Goal: Task Accomplishment & Management: Complete application form

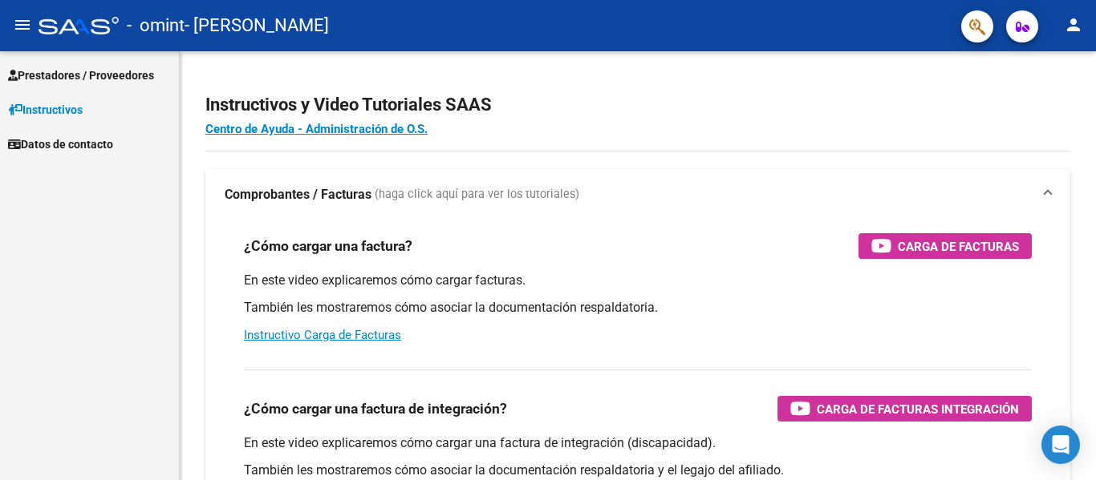
click at [46, 70] on span "Prestadores / Proveedores" at bounding box center [81, 76] width 146 height 18
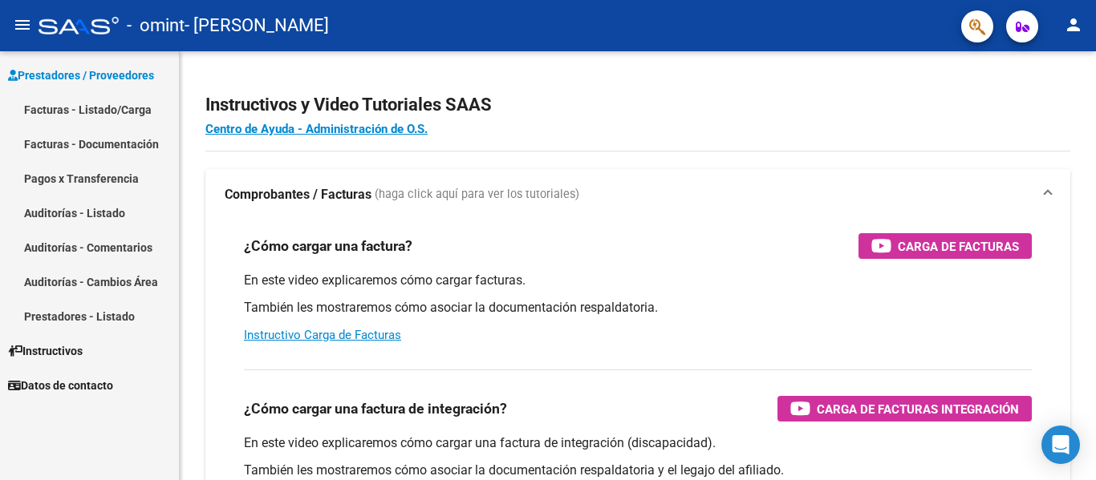
click at [52, 112] on link "Facturas - Listado/Carga" at bounding box center [89, 109] width 179 height 34
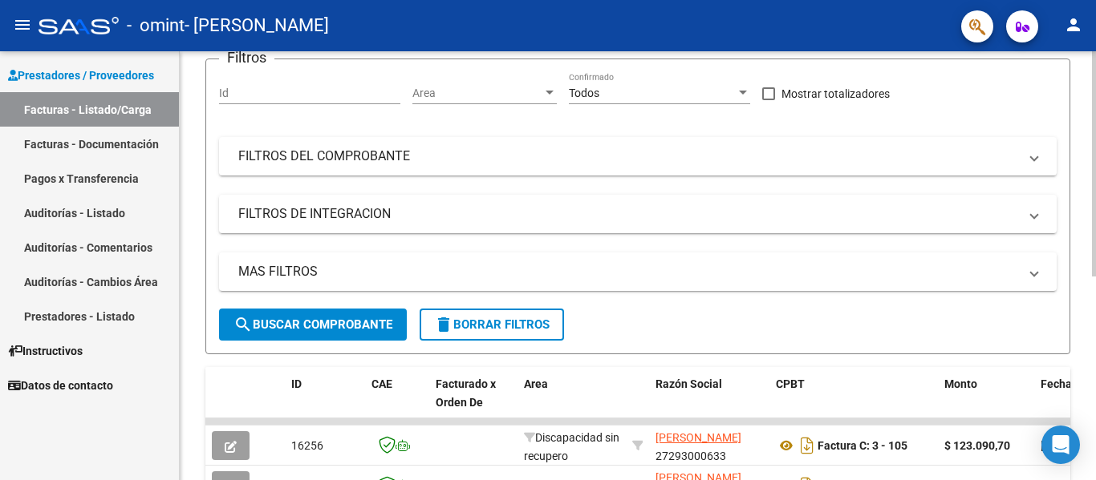
scroll to position [76, 0]
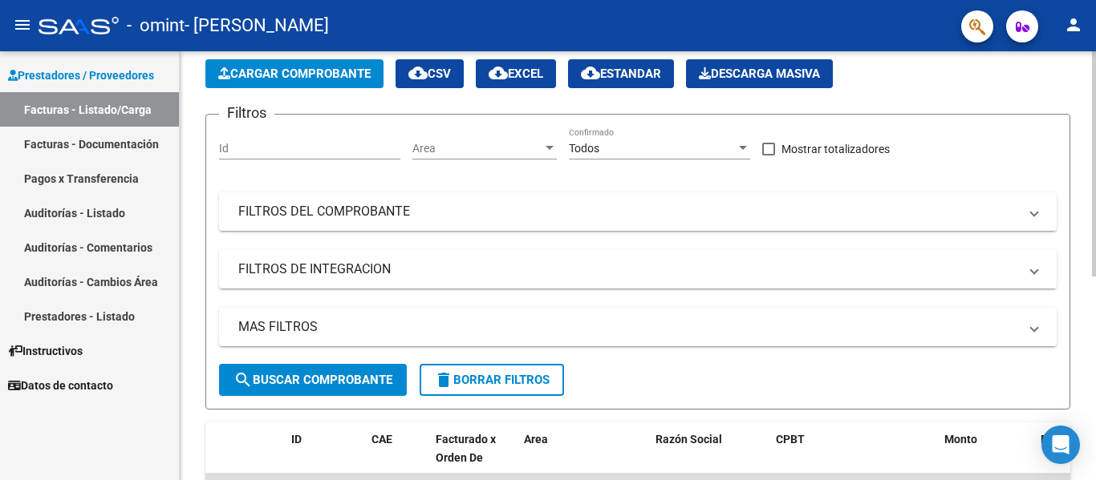
click at [1084, 235] on div "Video tutorial PRESTADORES -> Listado de CPBTs Emitidos por Prestadores / Prove…" at bounding box center [640, 377] width 920 height 804
click at [294, 67] on span "Cargar Comprobante" at bounding box center [294, 74] width 152 height 14
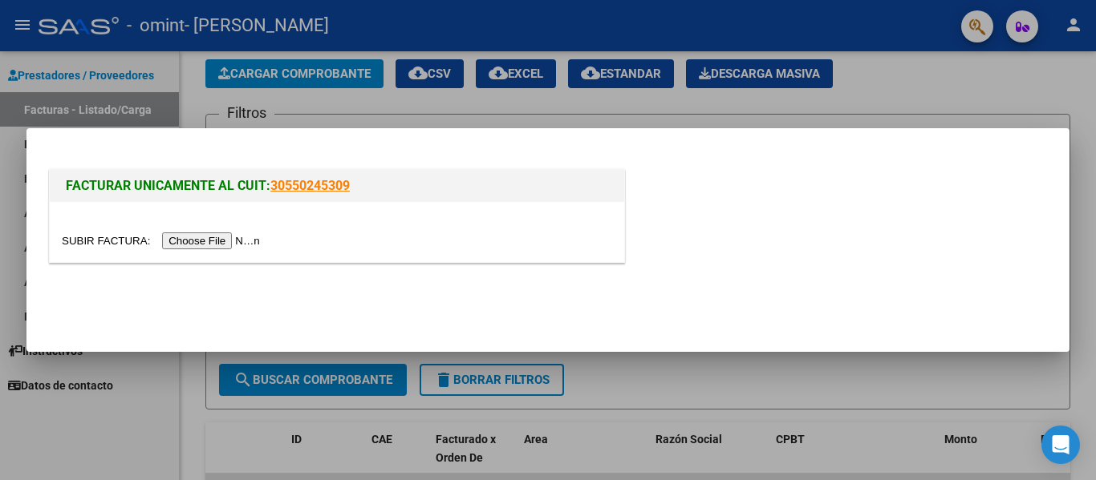
click at [234, 241] on input "file" at bounding box center [163, 241] width 203 height 17
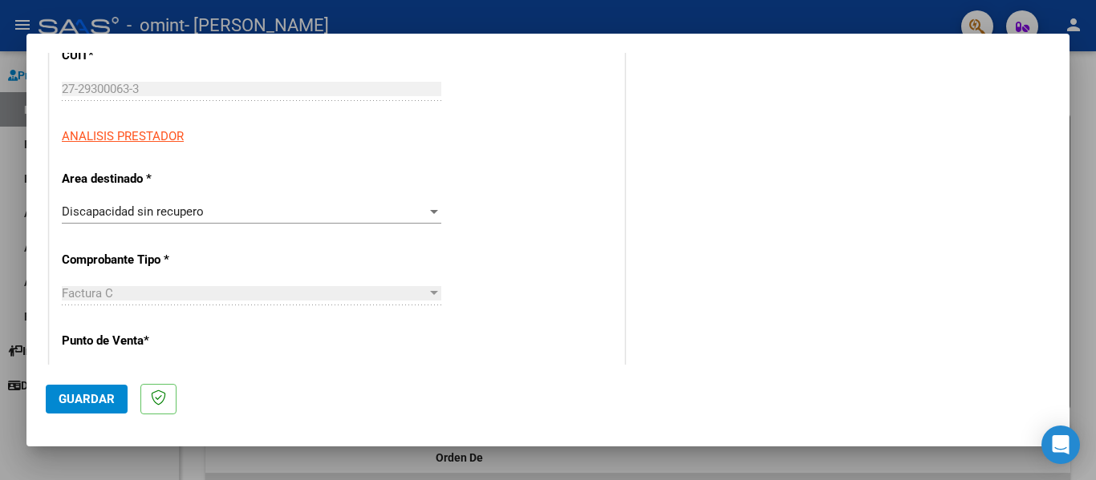
scroll to position [235, 0]
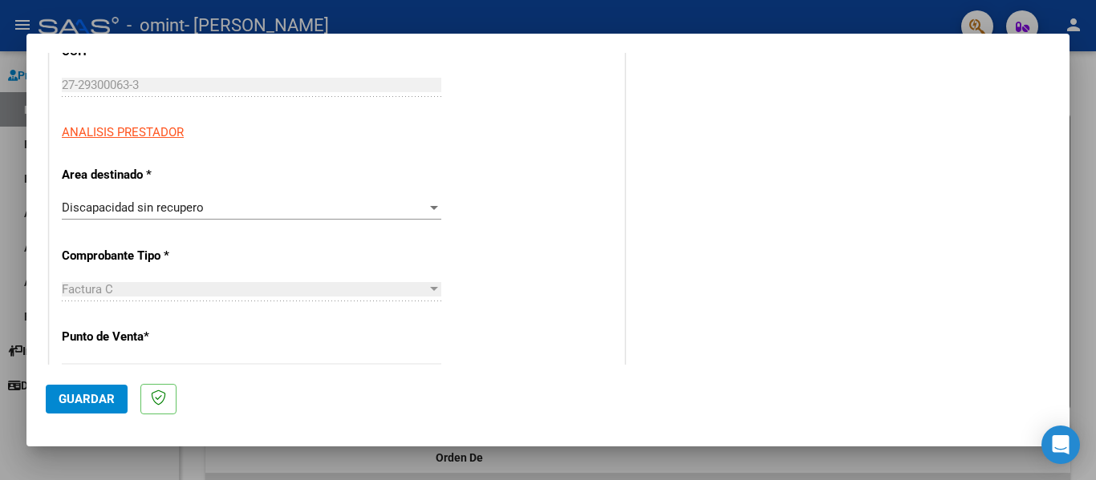
click at [430, 209] on div at bounding box center [434, 208] width 8 height 4
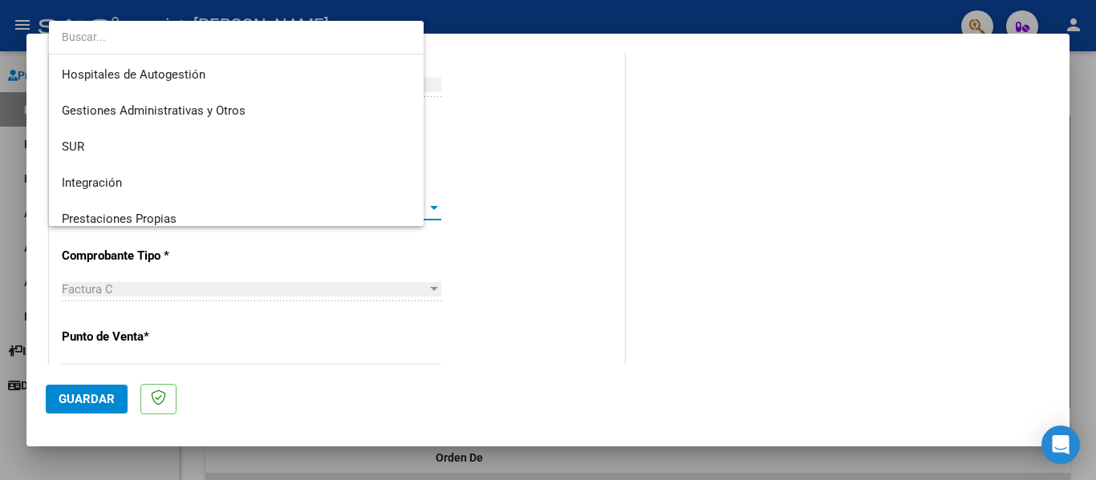
scroll to position [120, 0]
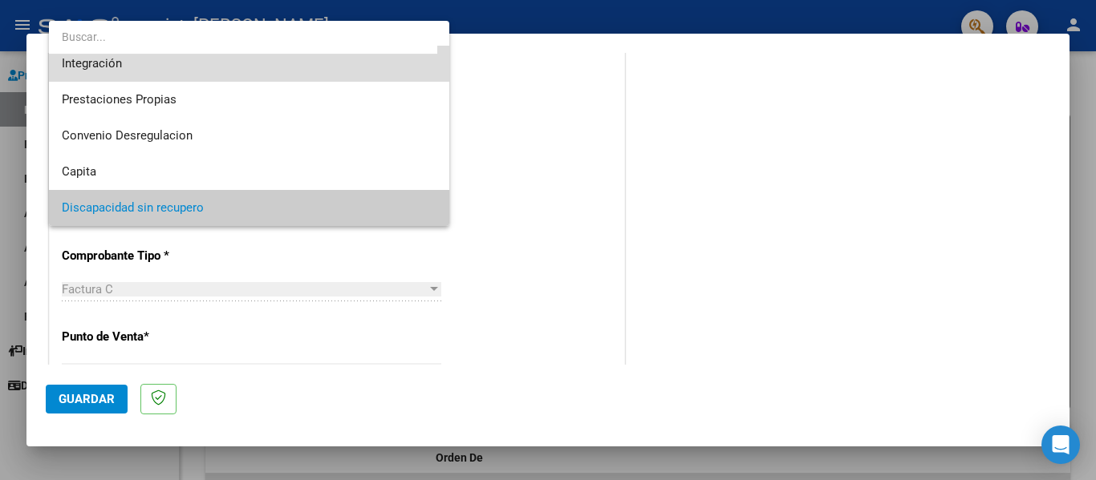
click at [404, 58] on span "Integración" at bounding box center [249, 64] width 375 height 36
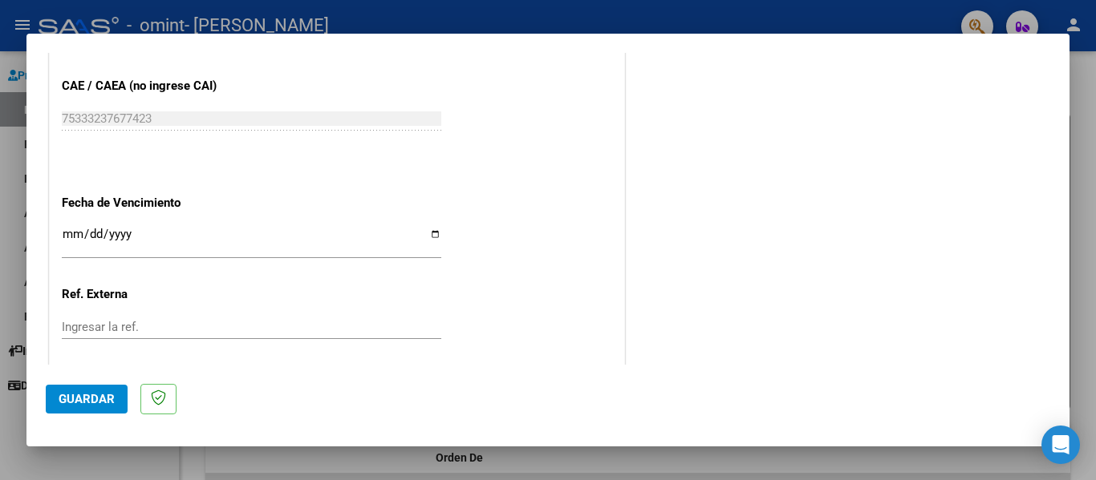
scroll to position [1069, 0]
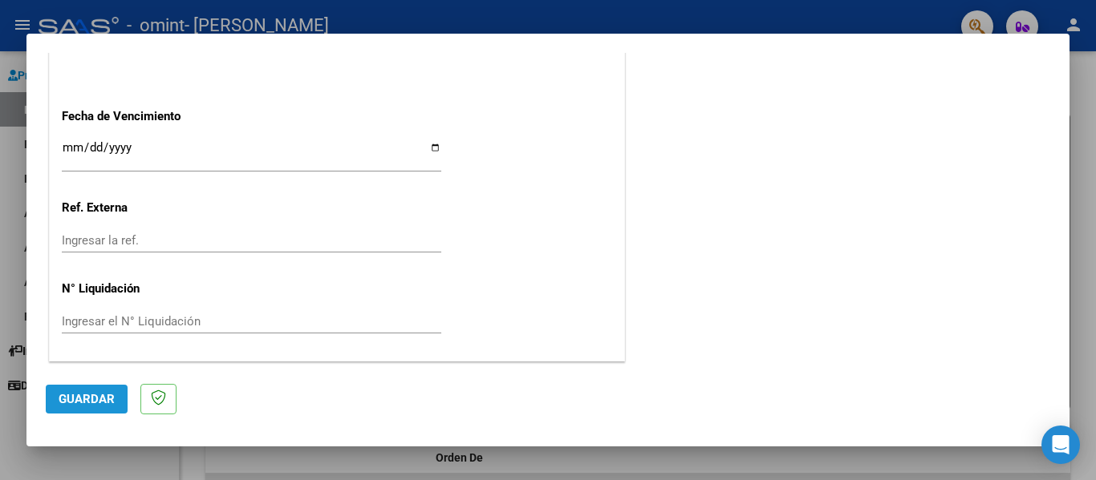
click at [96, 398] on span "Guardar" at bounding box center [87, 399] width 56 height 14
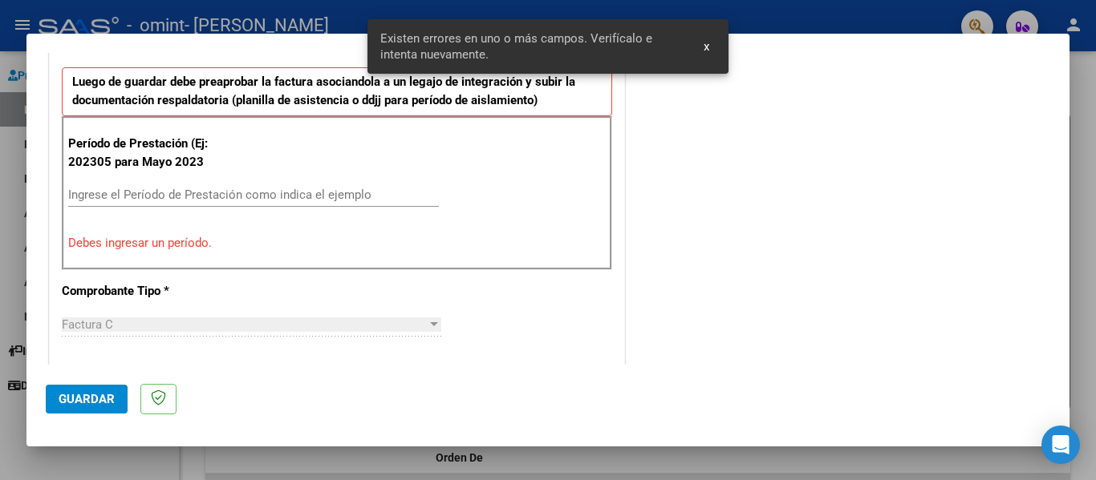
scroll to position [372, 0]
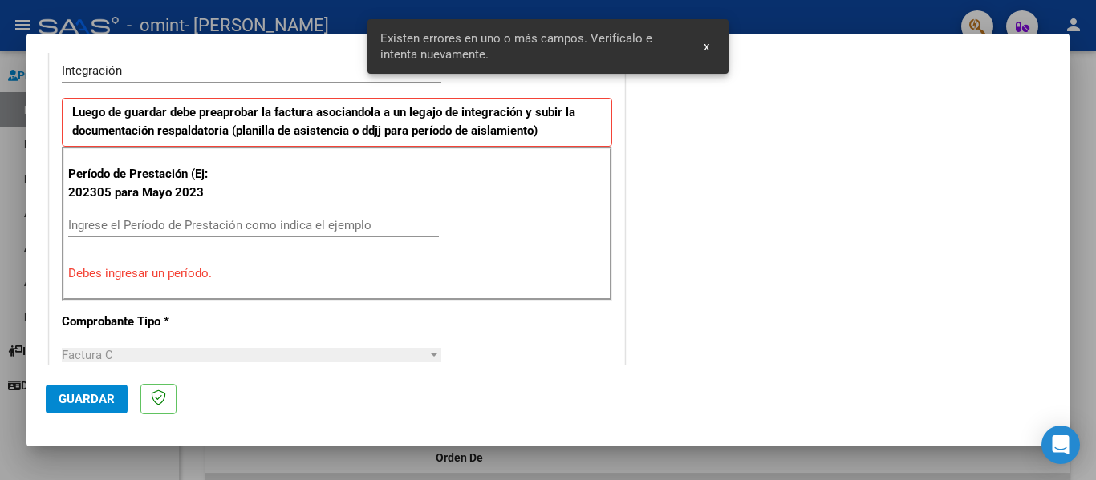
click at [183, 216] on div "Ingrese el Período de Prestación como indica el ejemplo" at bounding box center [253, 225] width 371 height 24
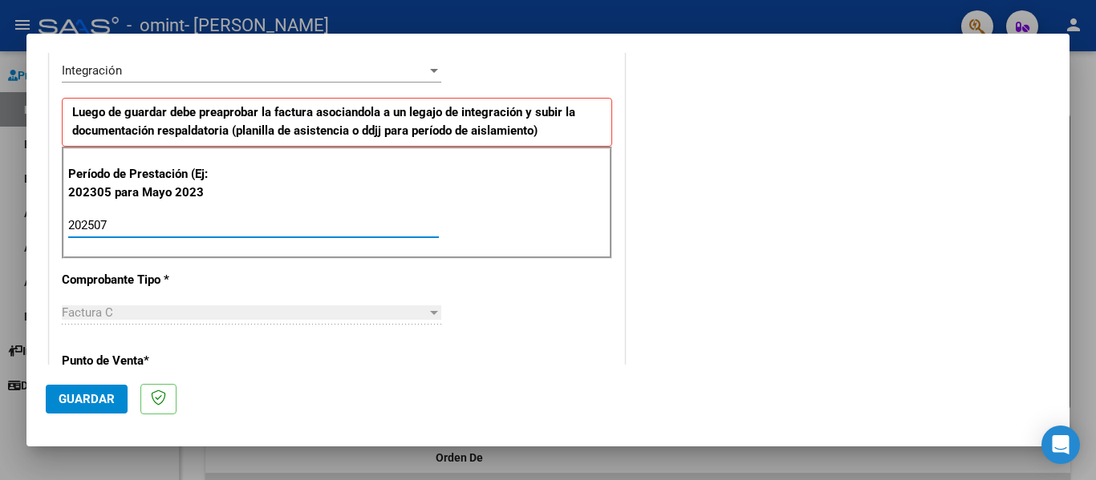
type input "202507"
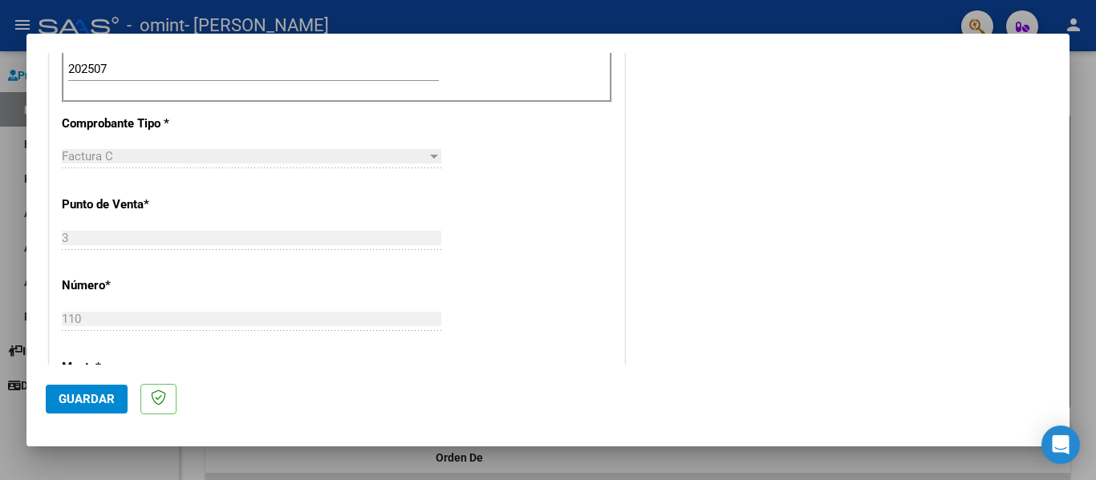
scroll to position [533, 0]
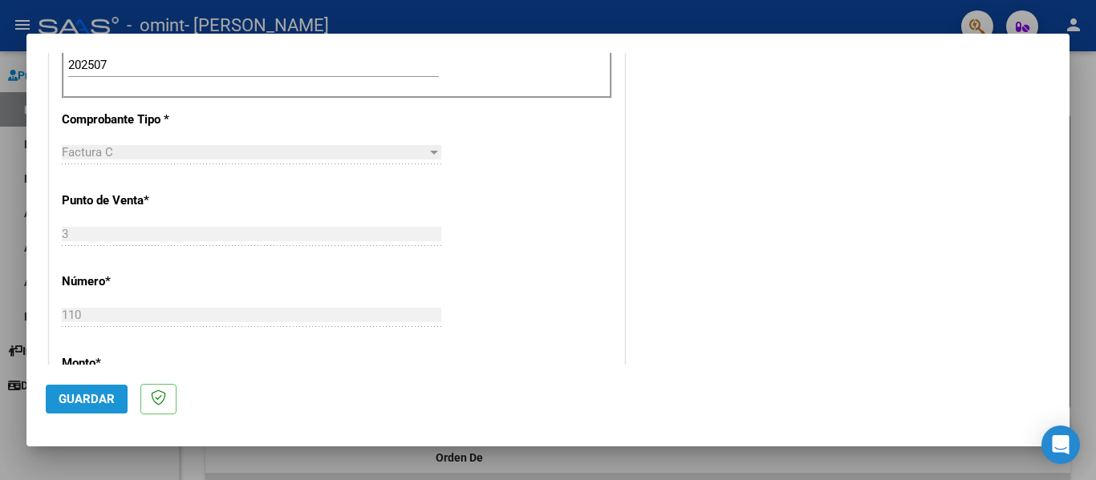
click at [78, 400] on span "Guardar" at bounding box center [87, 399] width 56 height 14
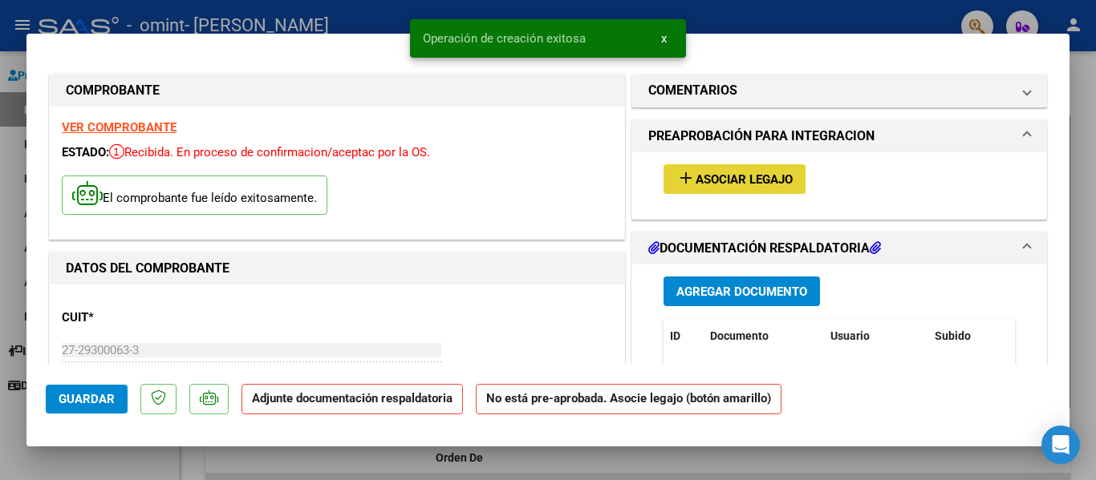
click at [739, 168] on button "add Asociar Legajo" at bounding box center [734, 179] width 142 height 30
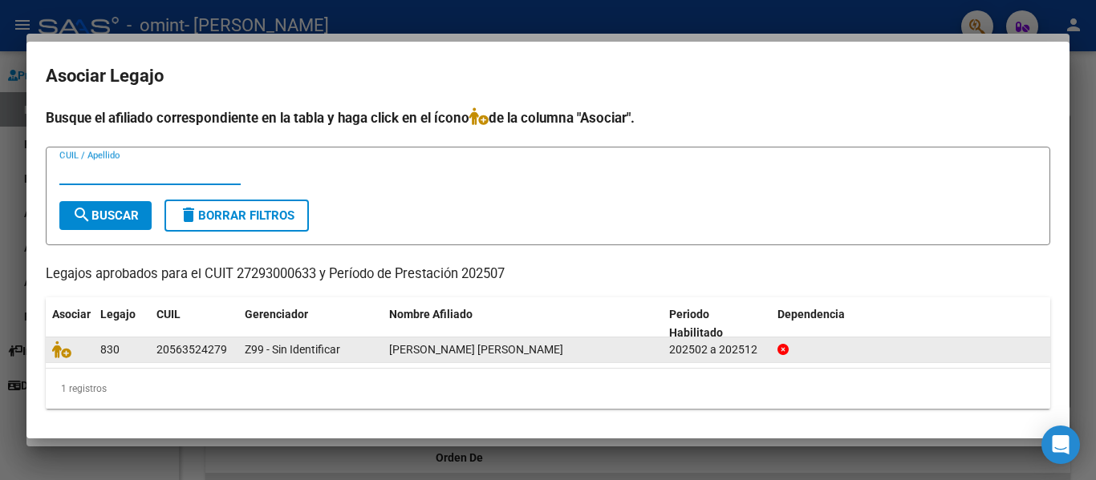
click at [142, 350] on div "830" at bounding box center [121, 350] width 43 height 18
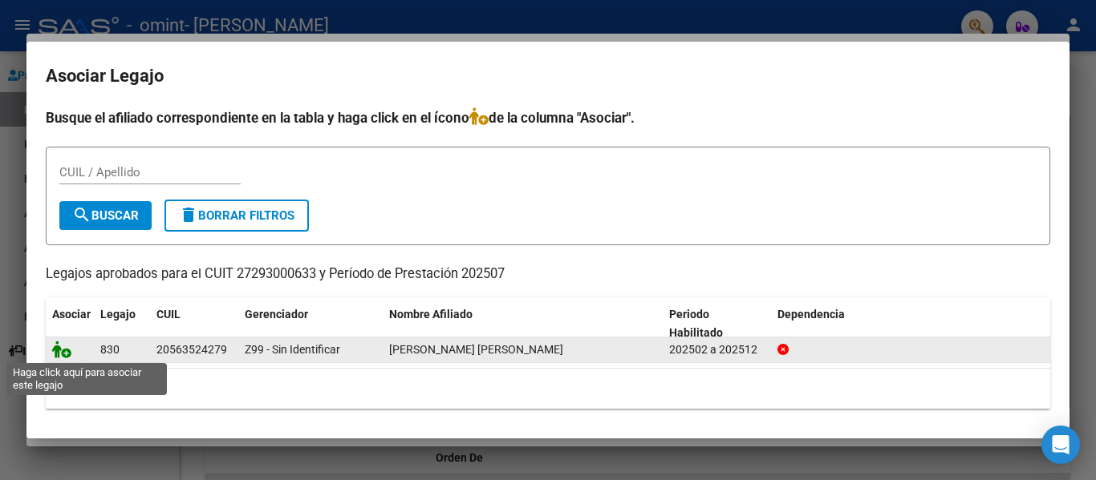
click at [63, 353] on icon at bounding box center [61, 350] width 19 height 18
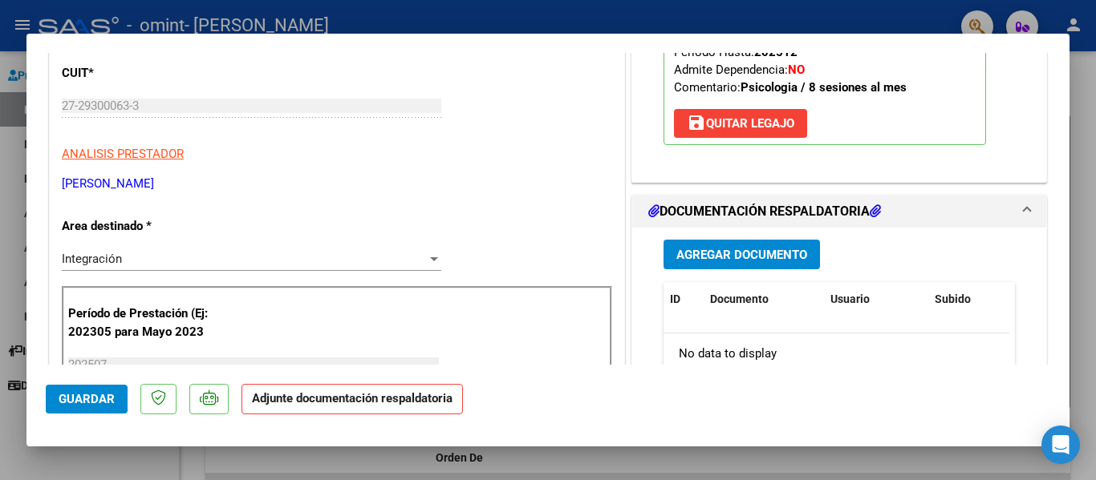
scroll to position [261, 0]
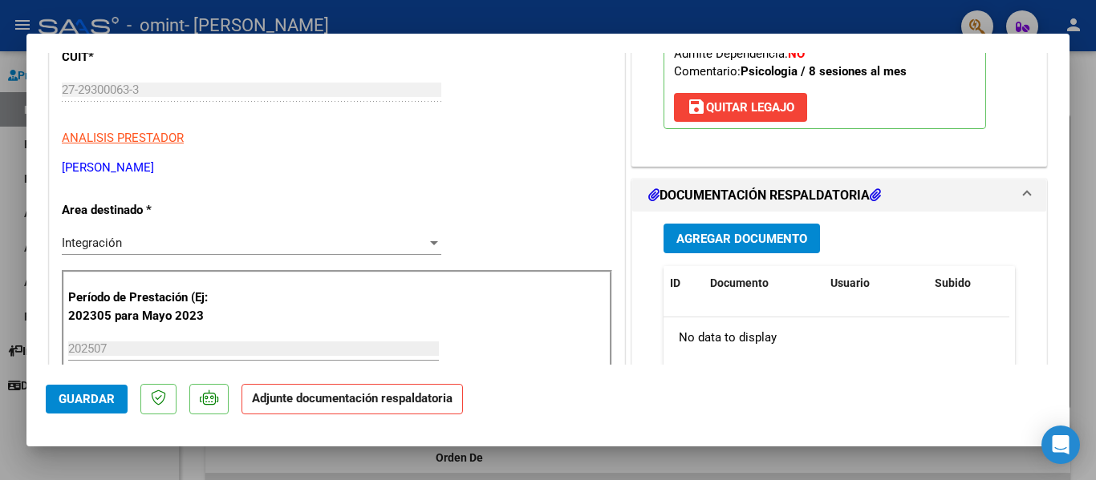
click at [757, 235] on span "Agregar Documento" at bounding box center [741, 239] width 131 height 14
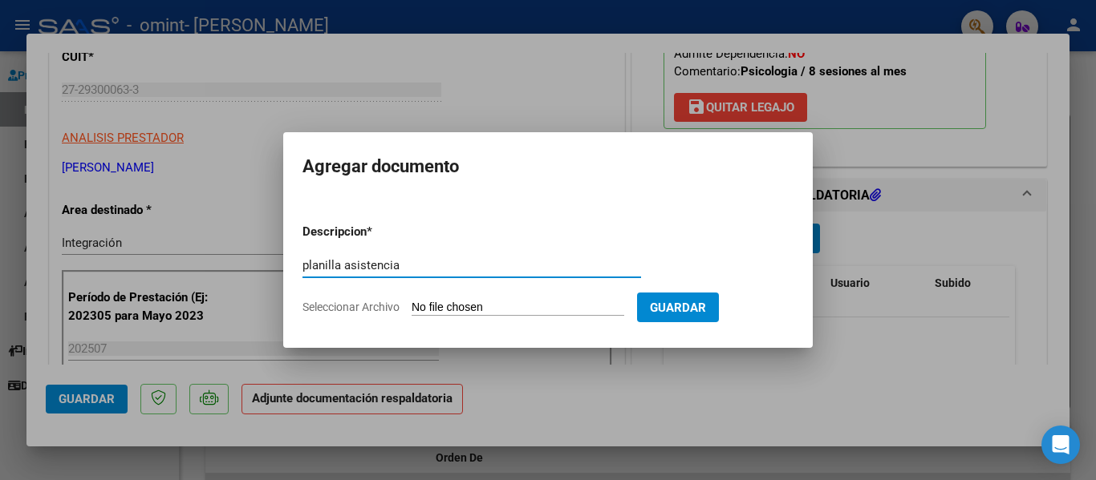
type input "planilla asistencia"
click at [598, 292] on div "planilla asistencia Escriba aquí una descripcion" at bounding box center [471, 272] width 338 height 39
click at [556, 306] on input "Seleccionar Archivo" at bounding box center [517, 308] width 213 height 15
click at [471, 302] on input "Seleccionar Archivo" at bounding box center [517, 308] width 213 height 15
type input "C:\fakepath\asistencia julio.pdf"
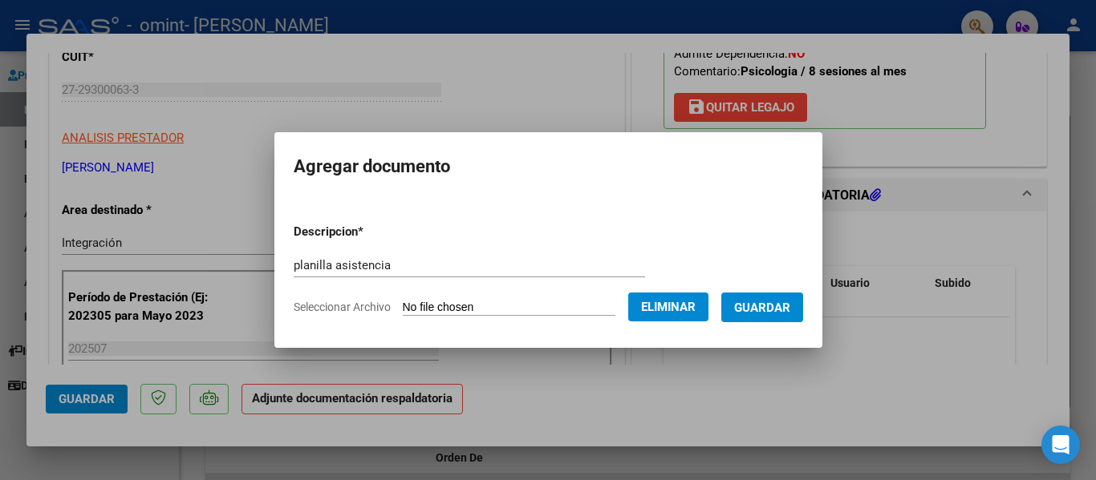
click at [790, 311] on span "Guardar" at bounding box center [762, 308] width 56 height 14
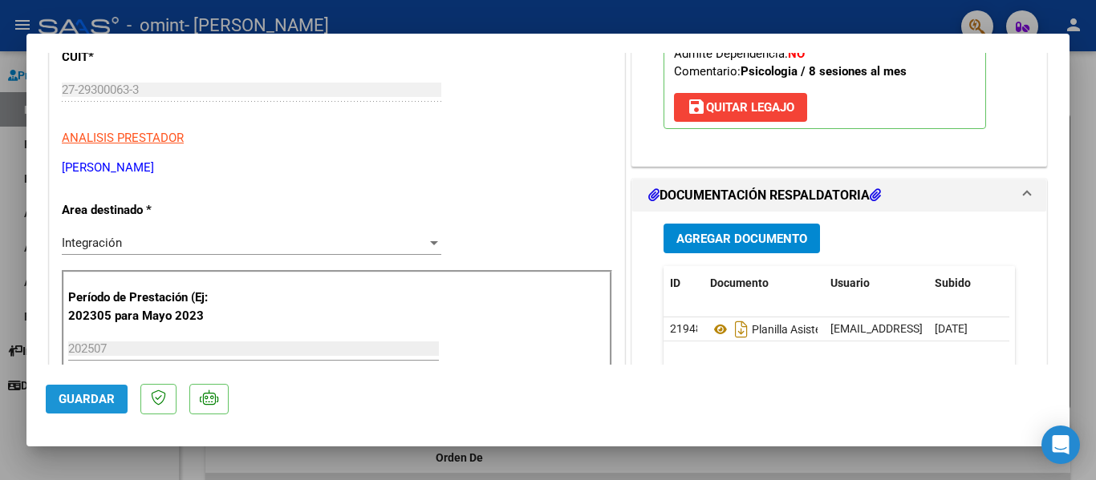
click at [86, 404] on span "Guardar" at bounding box center [87, 399] width 56 height 14
